Goal: Transaction & Acquisition: Purchase product/service

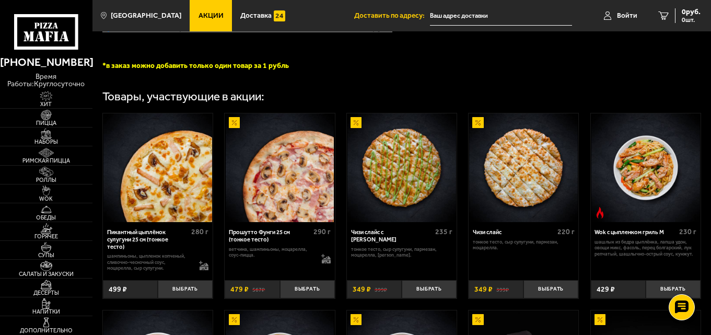
scroll to position [298, 0]
click at [199, 18] on span "Акции" at bounding box center [211, 15] width 25 height 7
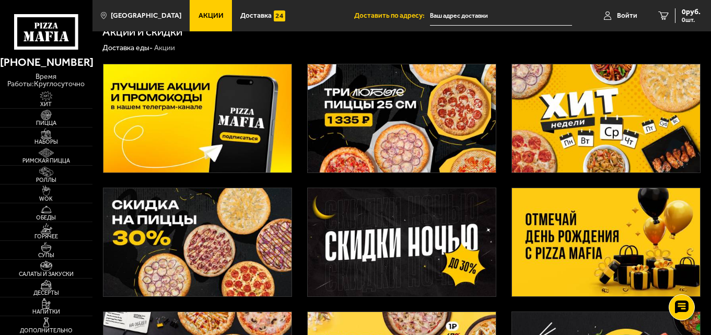
click at [402, 128] on img at bounding box center [402, 118] width 189 height 108
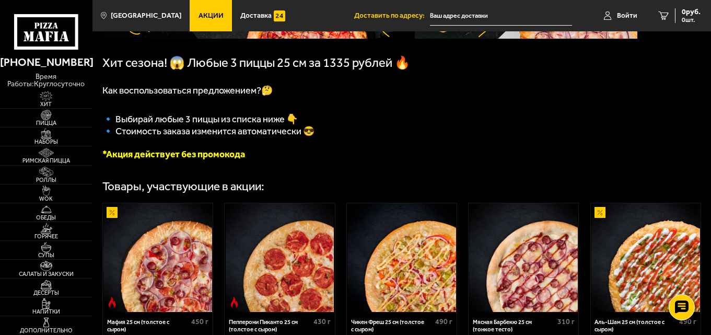
scroll to position [189, 0]
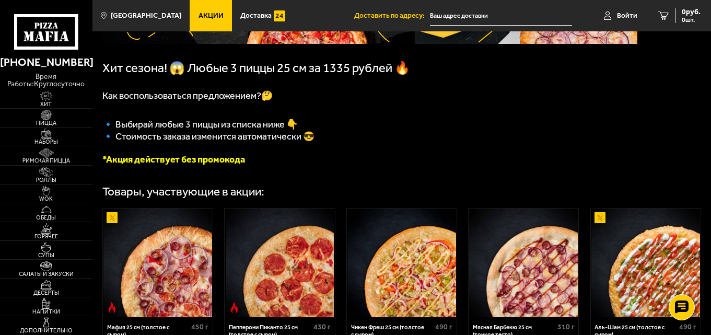
click at [228, 165] on font "*Акция действует без промокода" at bounding box center [173, 159] width 143 height 11
click at [166, 140] on span "🔹 Стоимость заказа изменится автоматически 😎" at bounding box center [208, 136] width 212 height 11
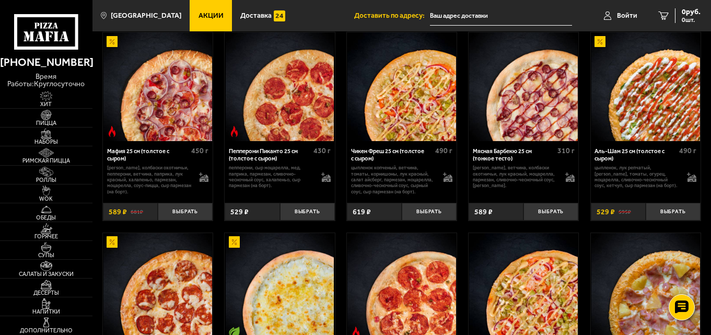
scroll to position [391, 0]
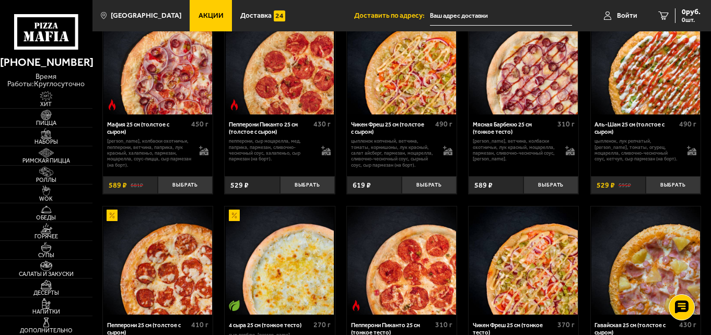
click at [669, 178] on div "Аль-Шам 25 см (толстое с сыром) 490 г цыпленок, лук репчатый, салат айсберг, то…" at bounding box center [646, 154] width 110 height 80
click at [670, 187] on button "Выбрать" at bounding box center [673, 185] width 55 height 18
click at [685, 191] on button "+" at bounding box center [691, 185] width 18 height 18
click at [437, 194] on button "Выбрать" at bounding box center [429, 185] width 55 height 18
click at [673, 9] on span "1677 руб." at bounding box center [684, 11] width 31 height 7
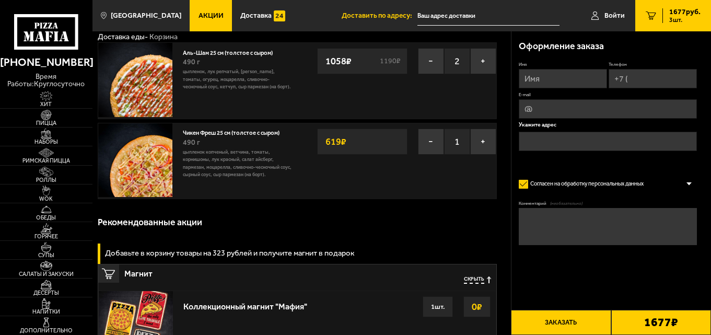
scroll to position [18, 0]
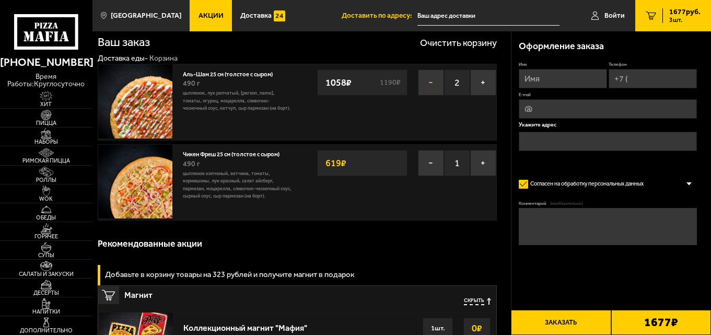
click at [430, 84] on button "−" at bounding box center [431, 82] width 26 height 26
click at [44, 121] on span "Пицца" at bounding box center [46, 123] width 92 height 6
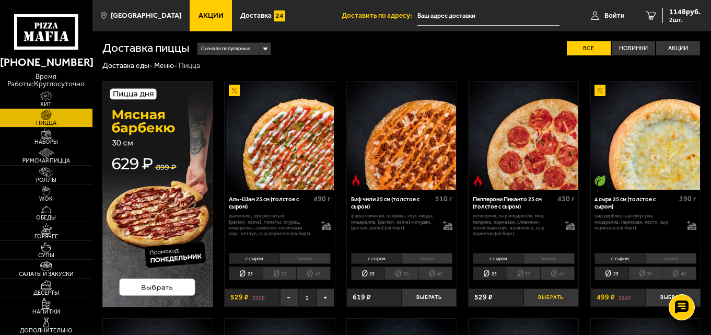
click at [541, 294] on button "Выбрать" at bounding box center [551, 297] width 55 height 18
click at [685, 24] on link "3 1677 руб. 3 шт." at bounding box center [673, 15] width 76 height 31
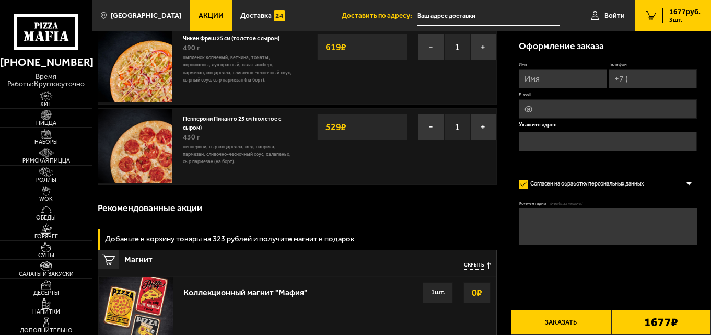
scroll to position [194, 0]
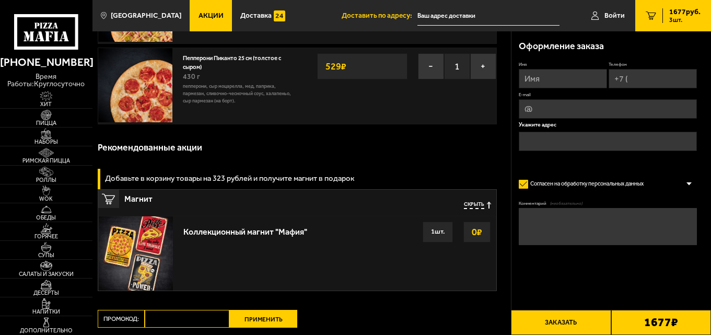
drag, startPoint x: 205, startPoint y: 37, endPoint x: 200, endPoint y: 22, distance: 15.0
click at [205, 34] on div "Чикен Фреш 25 см (толстое с сыром) 490 г цыпленок копченый, ветчина, томаты, ко…" at bounding box center [238, 6] width 120 height 76
click at [200, 22] on link "Акции" at bounding box center [211, 15] width 42 height 31
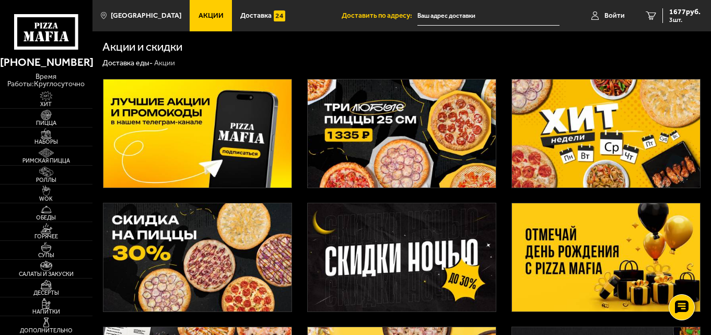
click at [364, 135] on img at bounding box center [402, 133] width 189 height 108
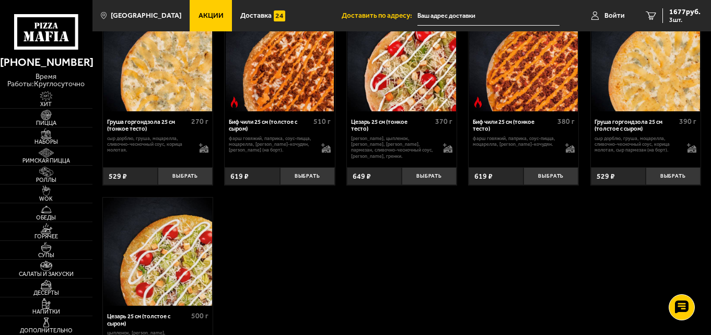
scroll to position [2430, 0]
